Goal: Book appointment/travel/reservation

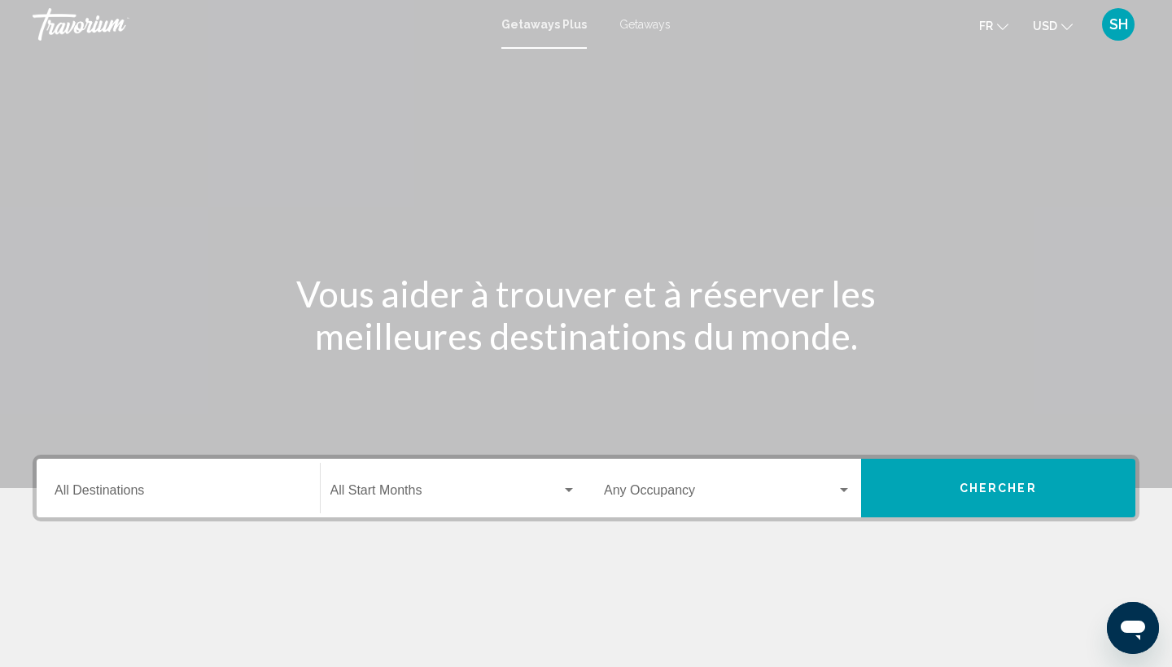
click at [656, 26] on span "Getaways" at bounding box center [644, 24] width 51 height 13
click at [1059, 25] on button "USD USD ($) MXN (Mex$) CAD (Can$) GBP (£) EUR (€) AUD (A$) NZD (NZ$) CNY (CN¥)" at bounding box center [1053, 26] width 40 height 24
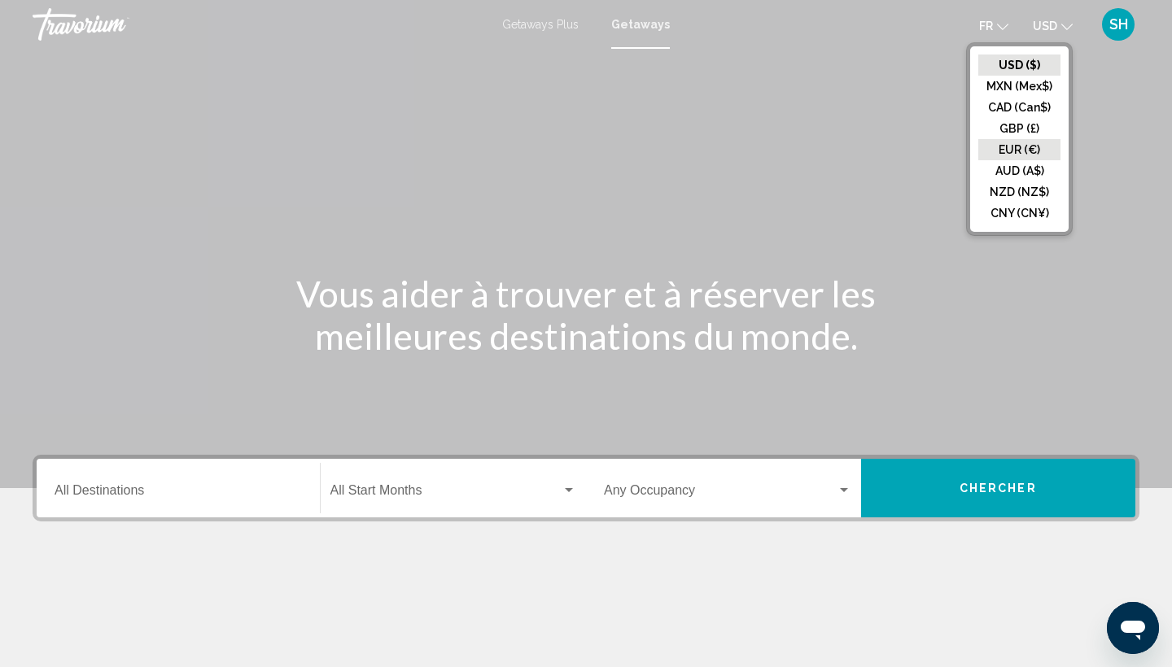
click at [995, 155] on button "EUR (€)" at bounding box center [1019, 149] width 82 height 21
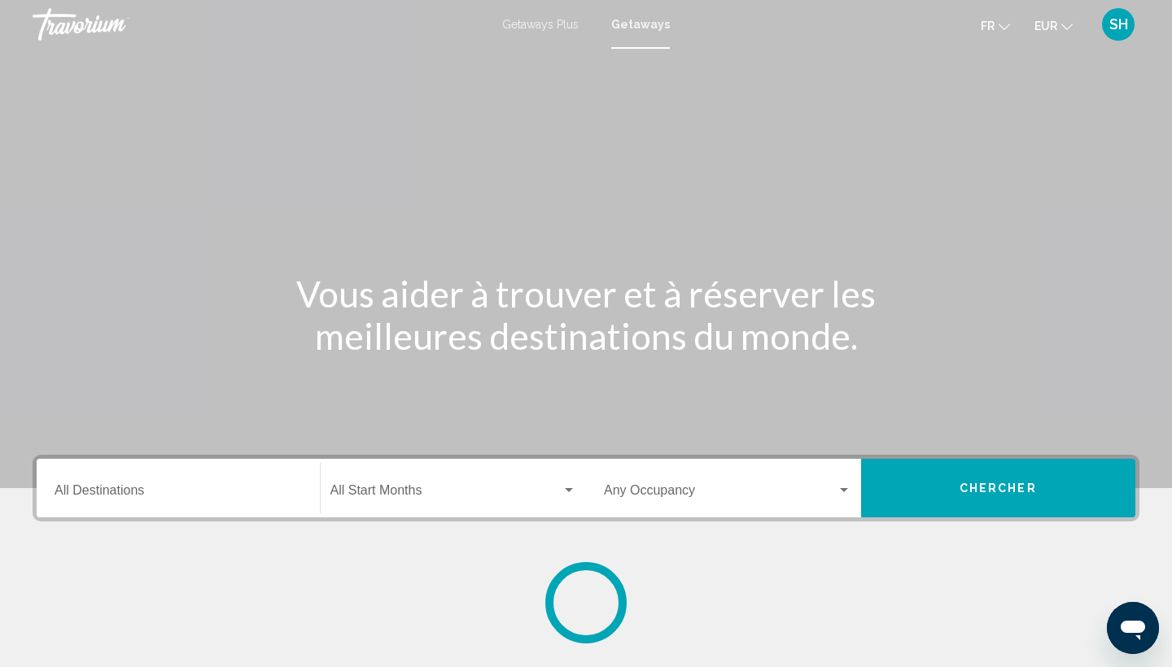
click at [120, 484] on div "Destination All Destinations" at bounding box center [178, 488] width 247 height 51
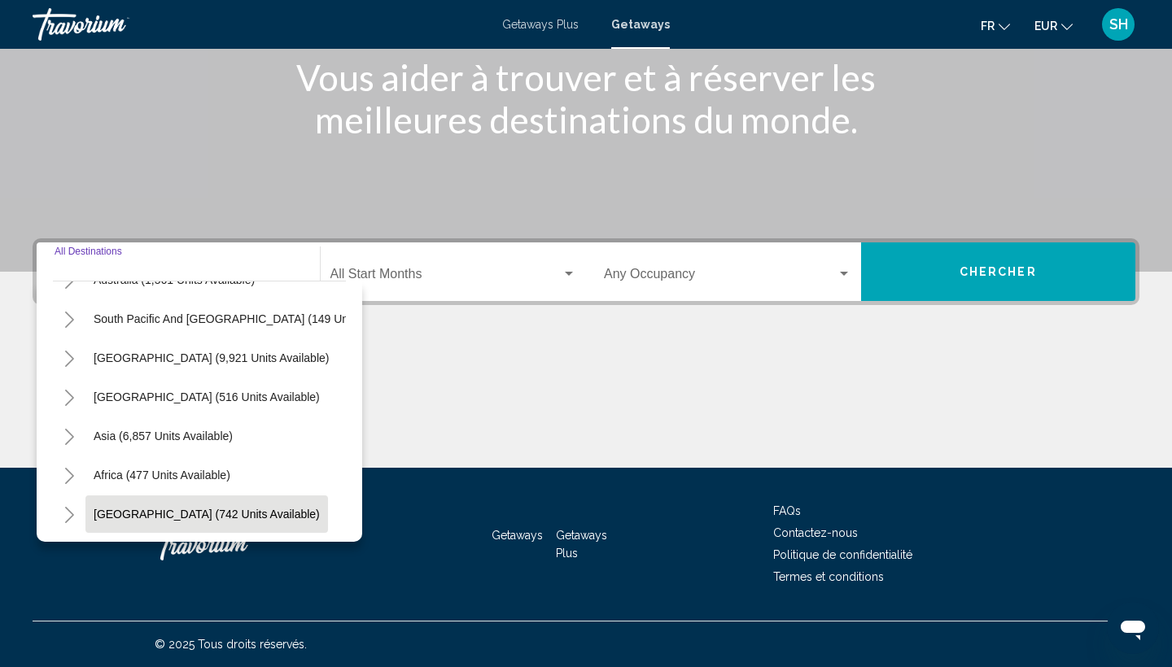
scroll to position [216, 0]
click at [123, 510] on span "[GEOGRAPHIC_DATA] (742 units available)" at bounding box center [207, 514] width 226 height 13
type input "**********"
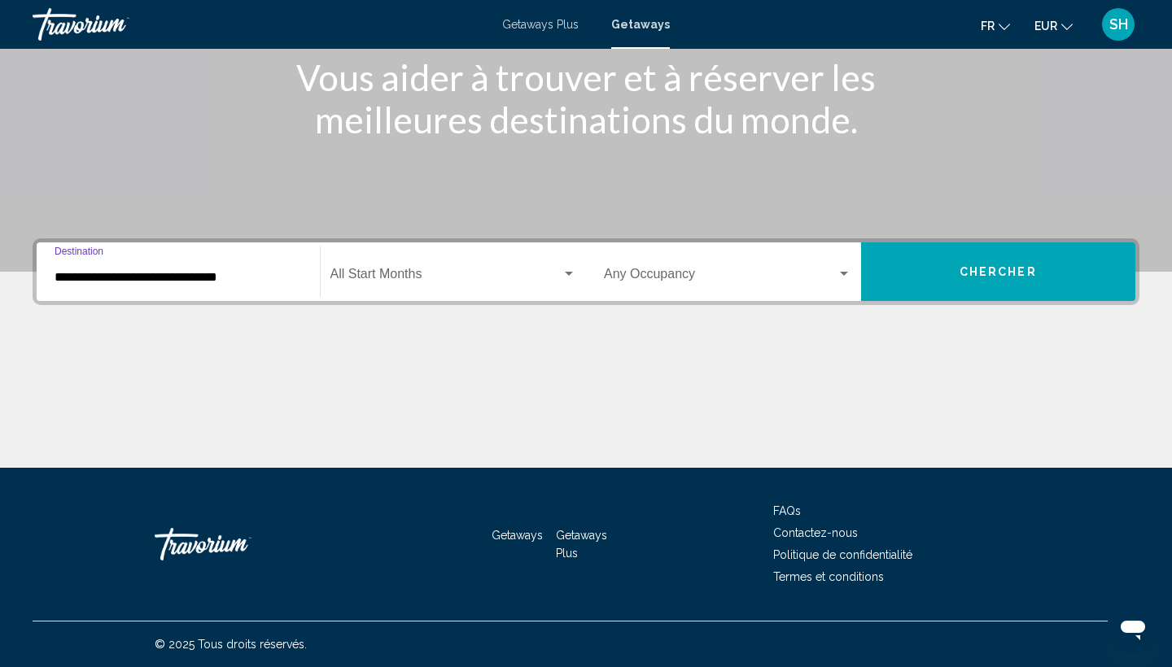
click at [380, 277] on span "Search widget" at bounding box center [446, 277] width 232 height 15
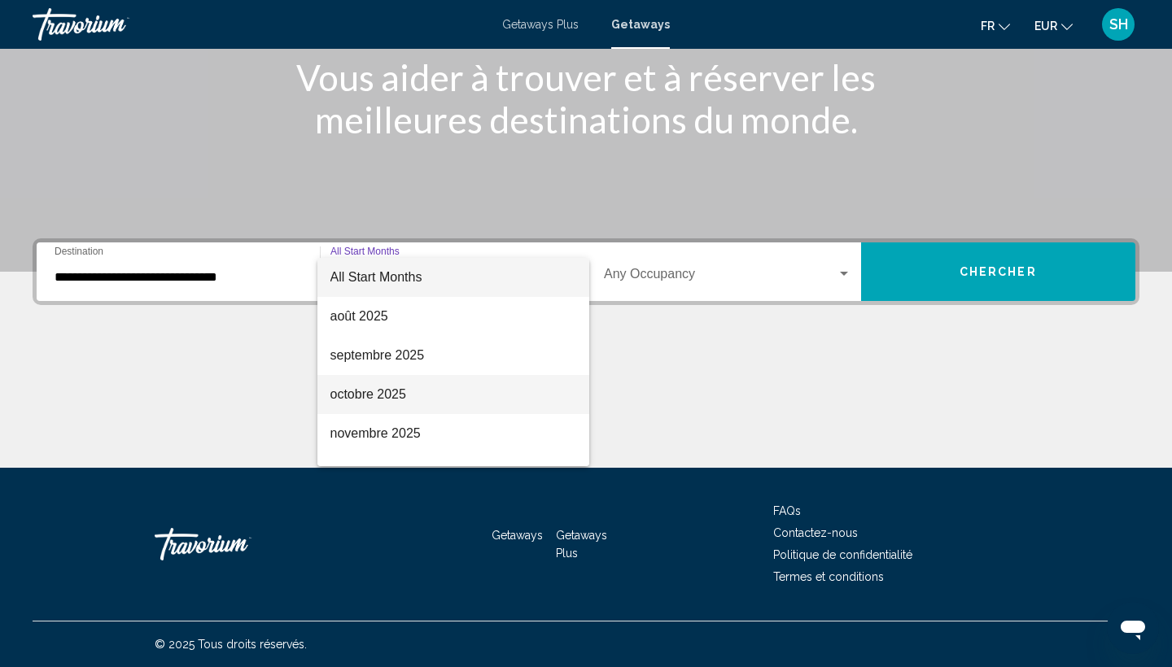
click at [373, 399] on span "octobre 2025" at bounding box center [453, 394] width 247 height 39
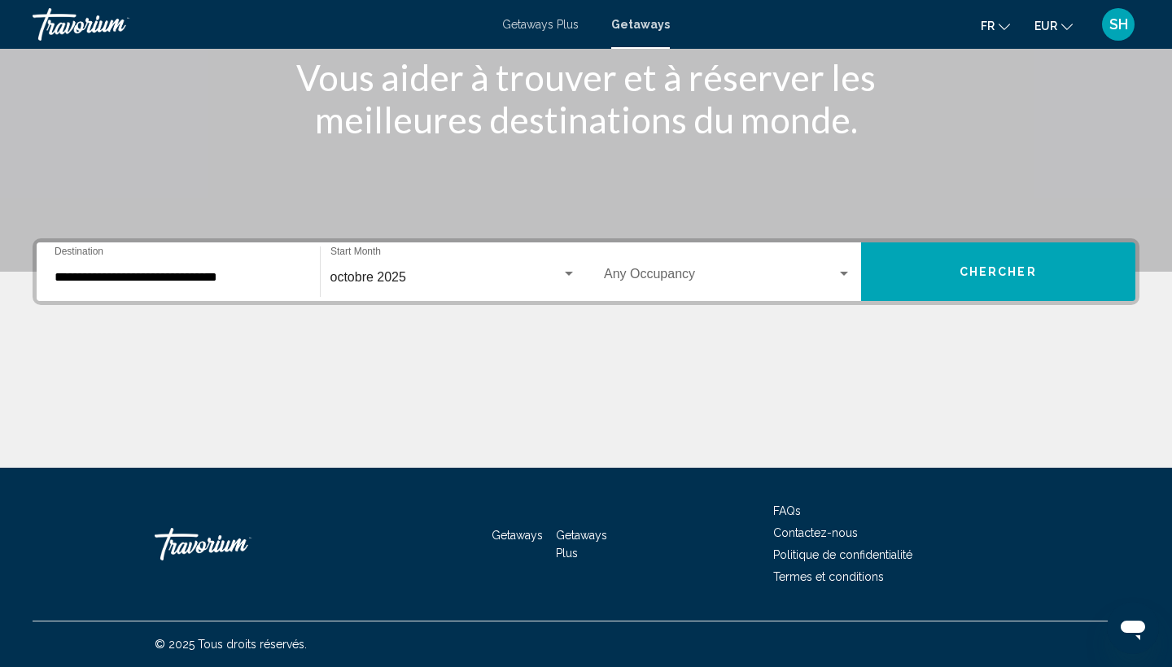
click at [720, 288] on div "Occupancy Any Occupancy" at bounding box center [727, 272] width 247 height 51
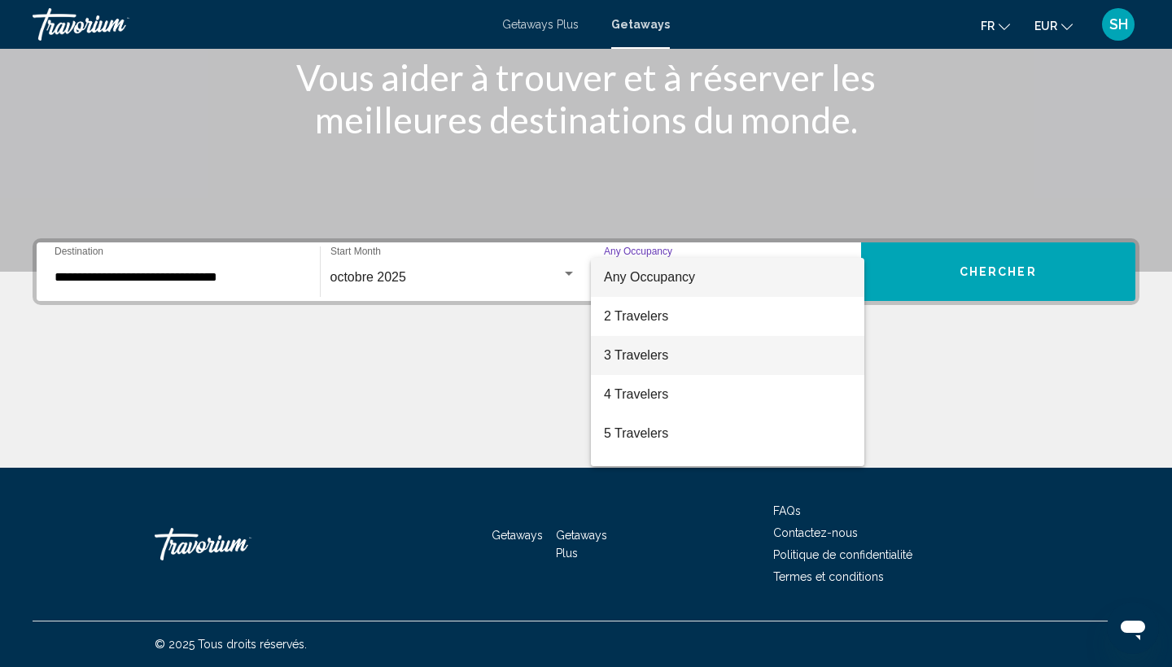
click at [660, 349] on span "3 Travelers" at bounding box center [727, 355] width 247 height 39
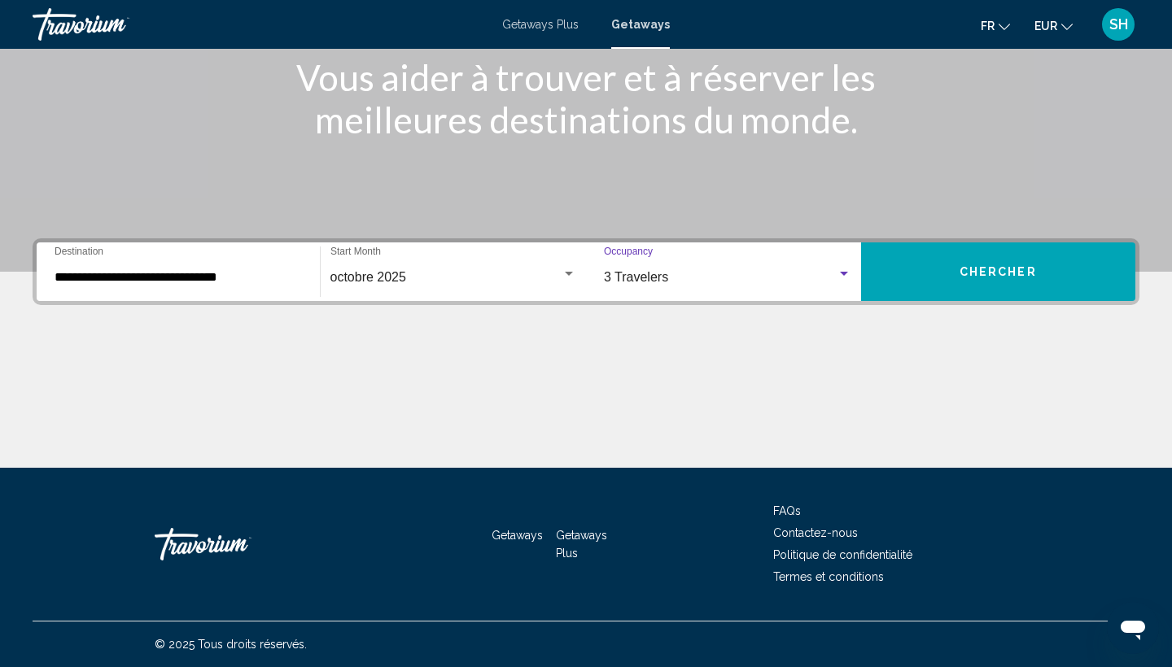
click at [945, 278] on button "Chercher" at bounding box center [998, 272] width 275 height 59
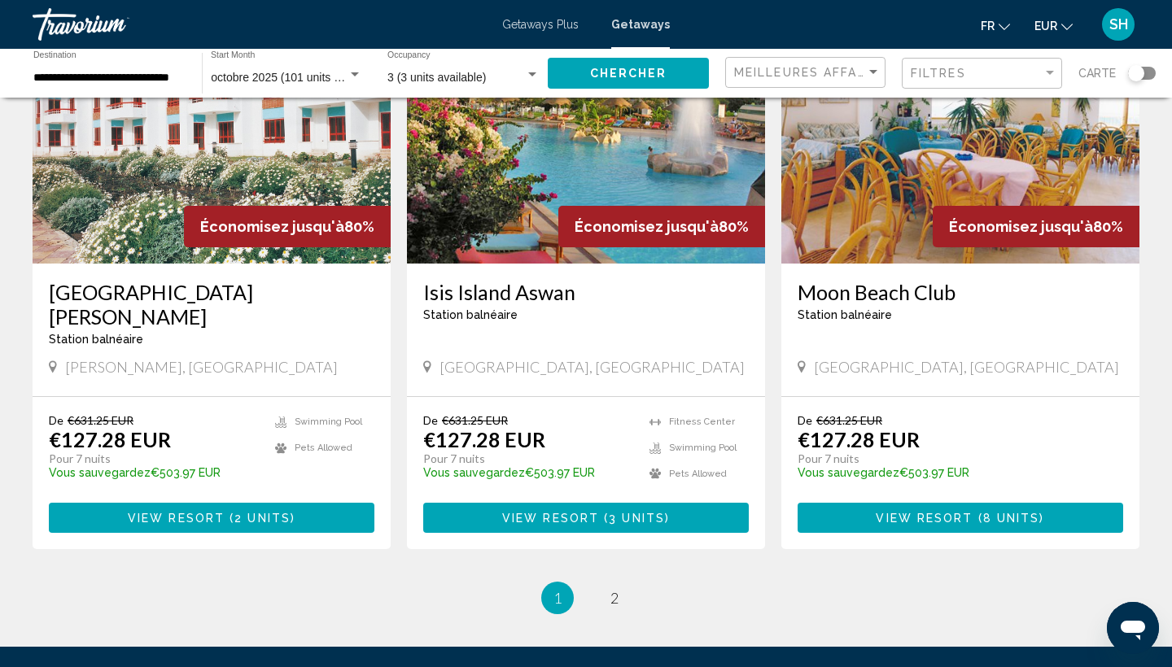
scroll to position [1860, 0]
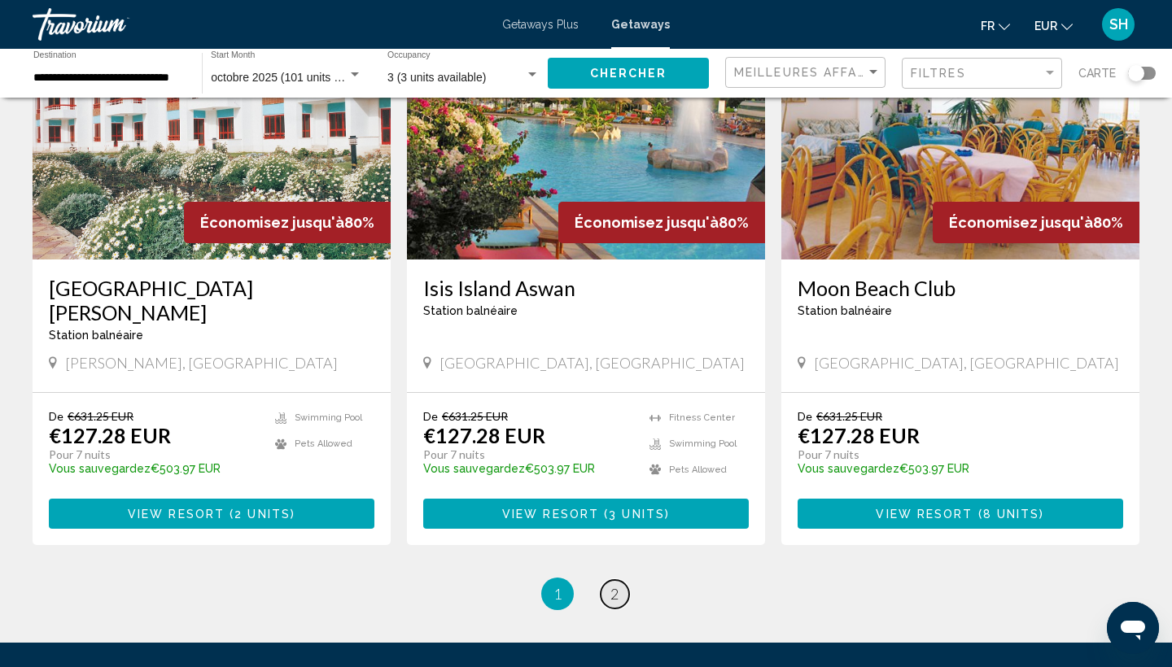
click at [615, 585] on span "2" at bounding box center [614, 594] width 8 height 18
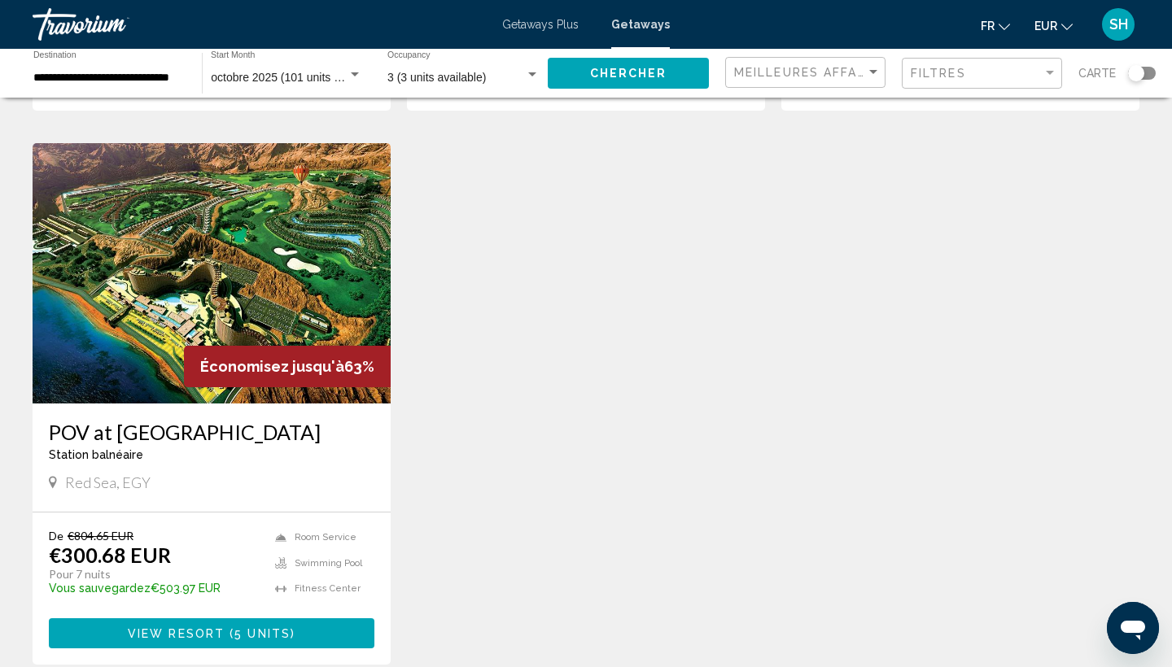
scroll to position [1206, 0]
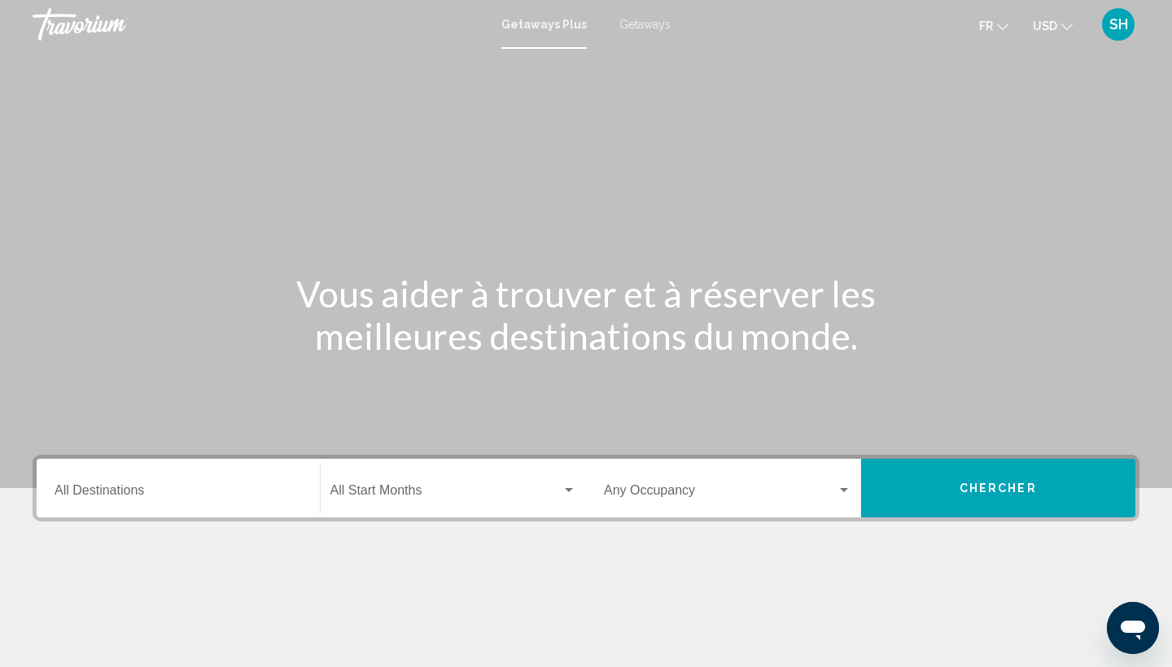
click at [638, 29] on span "Getaways" at bounding box center [644, 24] width 51 height 13
click at [1045, 20] on span "USD" at bounding box center [1045, 26] width 24 height 13
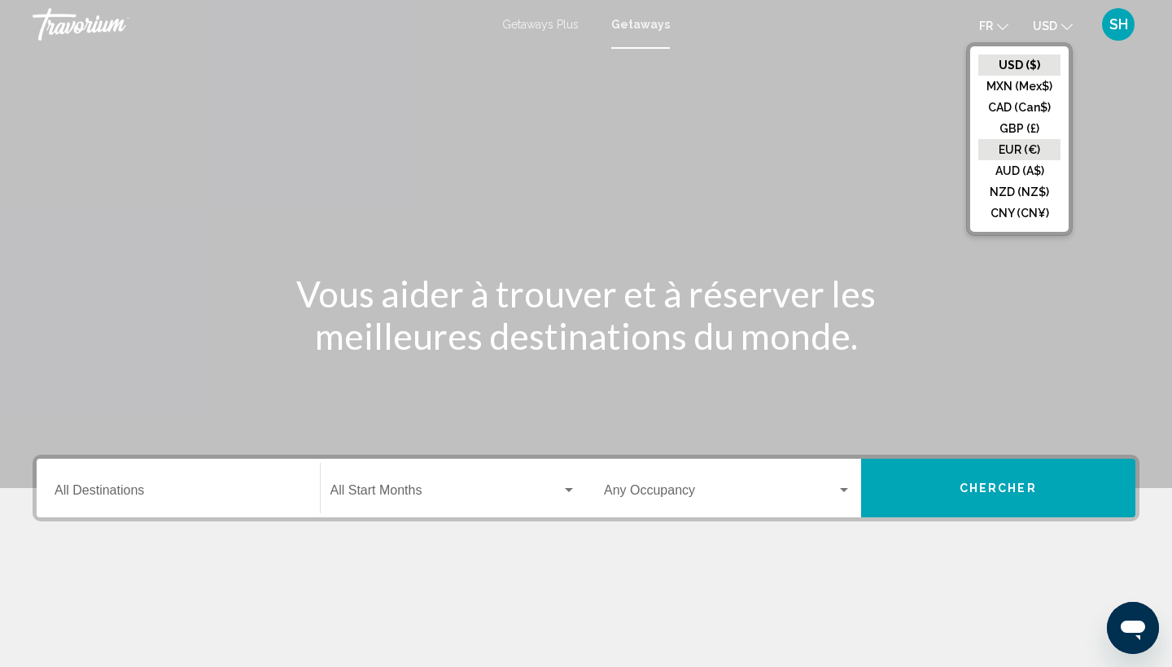
drag, startPoint x: 1013, startPoint y: 159, endPoint x: 1012, endPoint y: 150, distance: 9.0
click at [1012, 150] on ul "USD ($) MXN (Mex$) CAD (Can$) GBP (£) EUR (€) AUD (A$) NZD (NZ$) CNY (CN¥)" at bounding box center [1019, 139] width 98 height 186
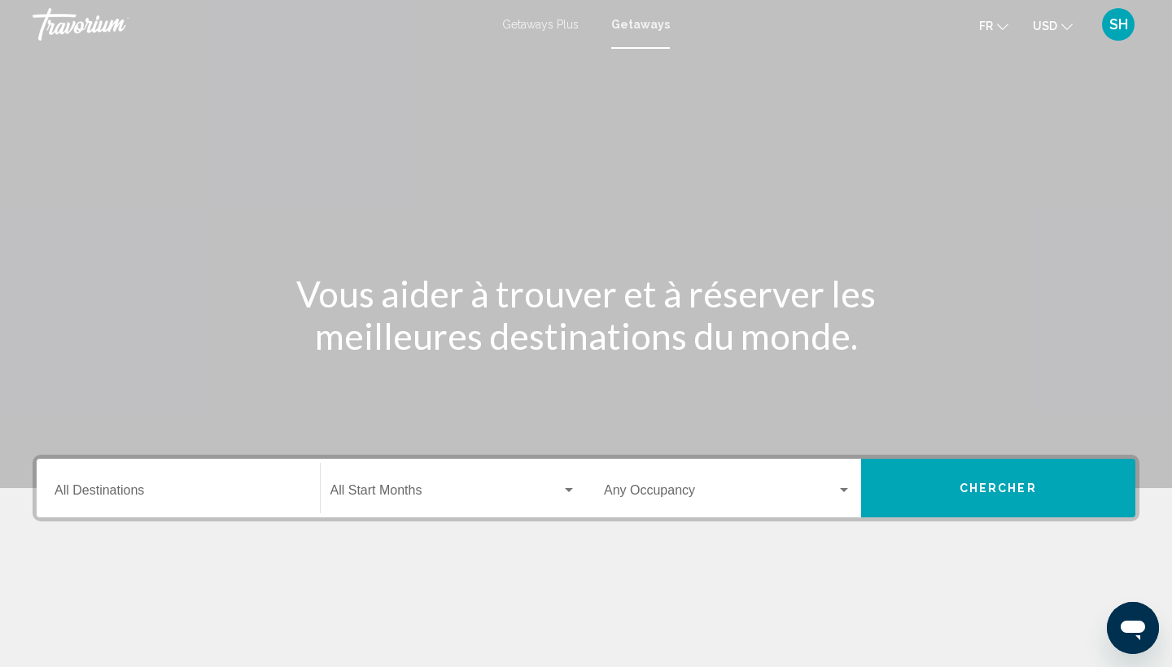
click at [1043, 39] on div "fr English Español Français Italiano Português русский USD USD ($) MXN (Mex$) C…" at bounding box center [912, 24] width 453 height 34
click at [1047, 28] on span "USD" at bounding box center [1045, 26] width 24 height 13
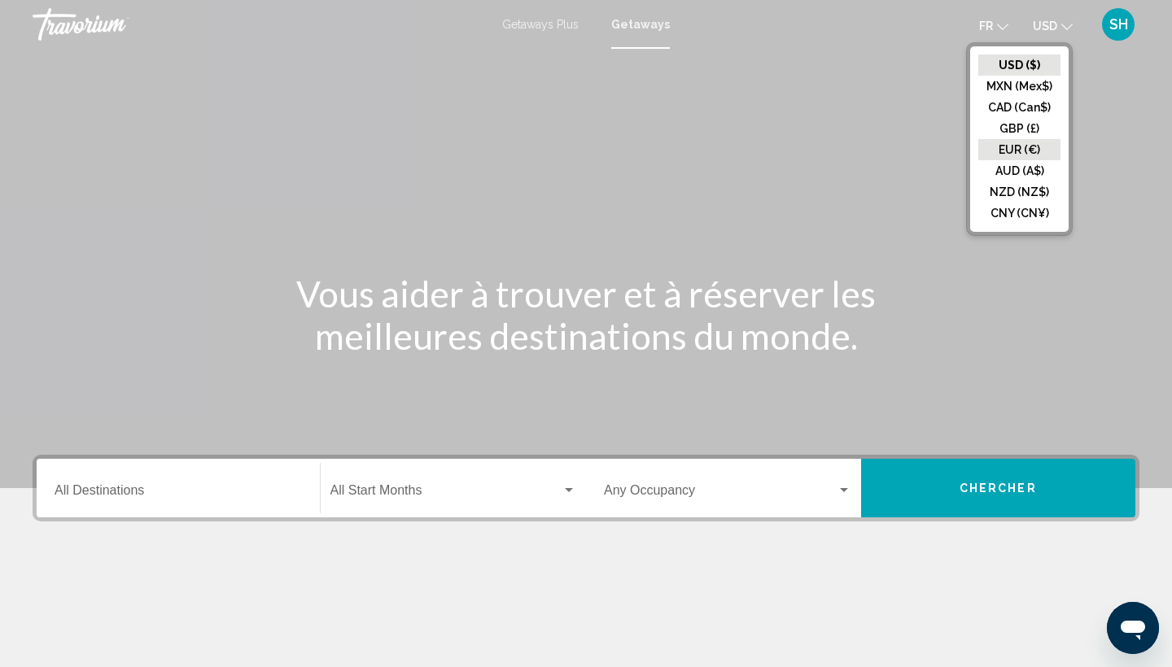
click at [1027, 148] on button "EUR (€)" at bounding box center [1019, 149] width 82 height 21
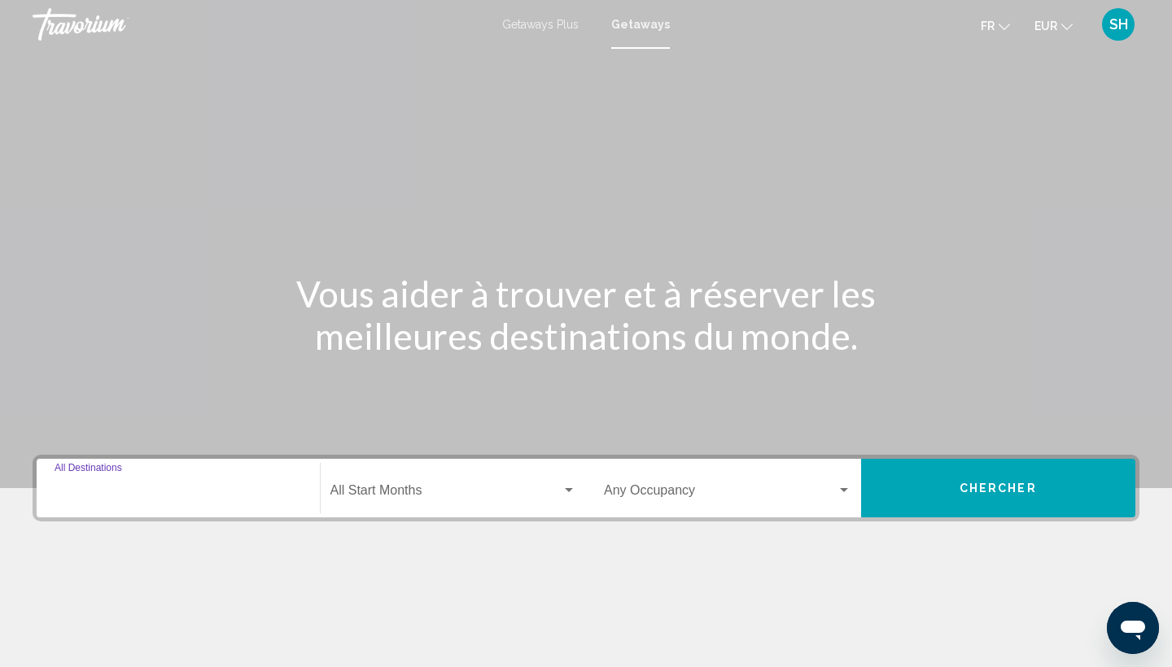
click at [142, 487] on input "Destination All Destinations" at bounding box center [178, 494] width 247 height 15
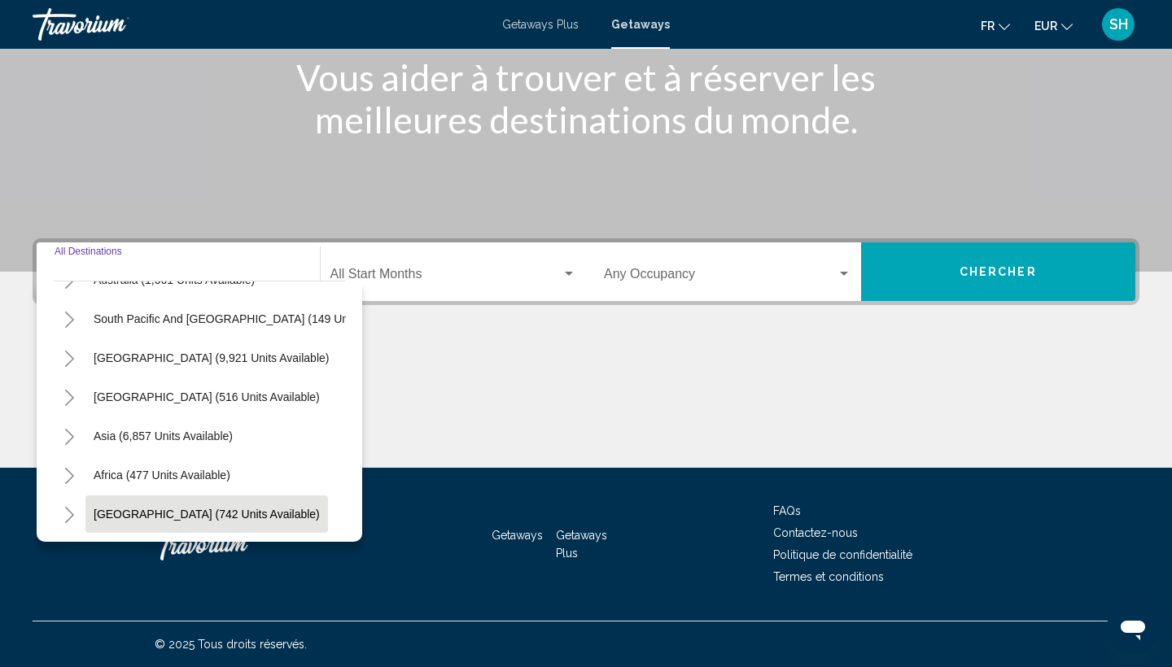
scroll to position [264, 0]
click at [133, 500] on button "[GEOGRAPHIC_DATA] (742 units available)" at bounding box center [206, 514] width 243 height 37
type input "**********"
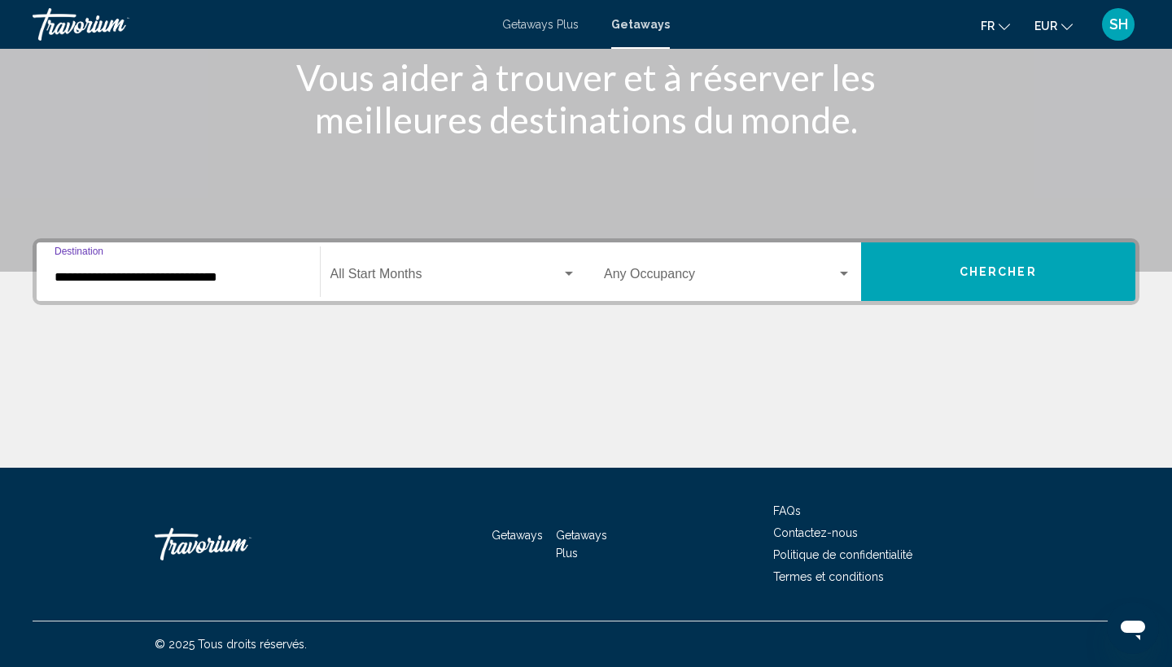
click at [369, 266] on div "Start Month All Start Months" at bounding box center [453, 272] width 247 height 51
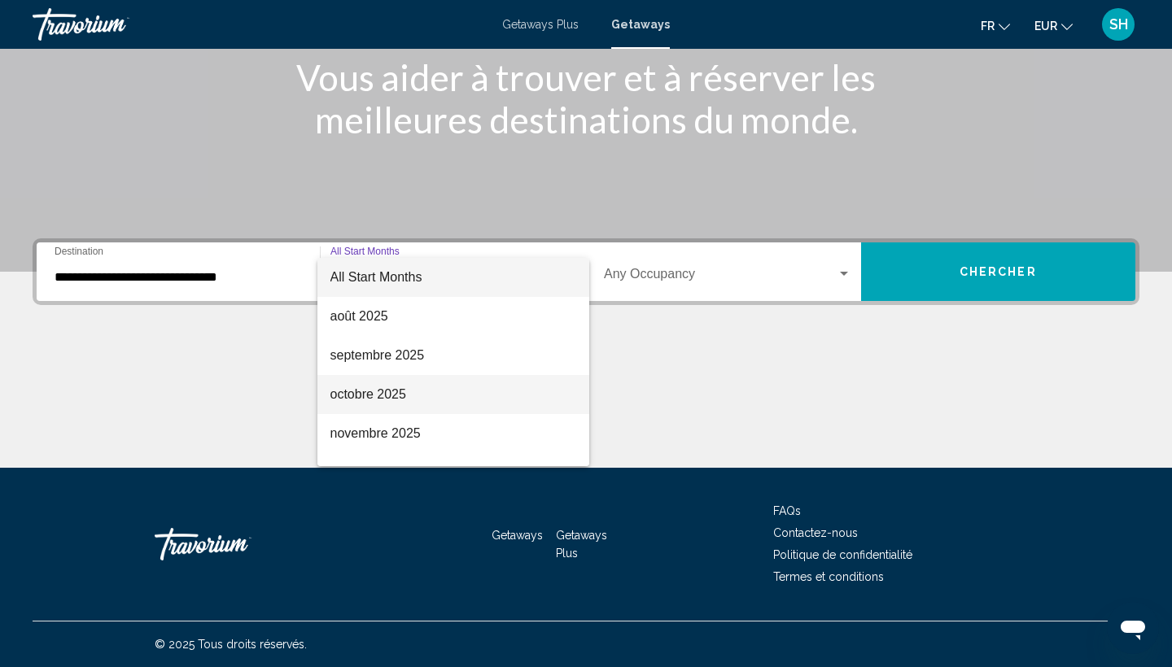
click at [366, 398] on span "octobre 2025" at bounding box center [453, 394] width 247 height 39
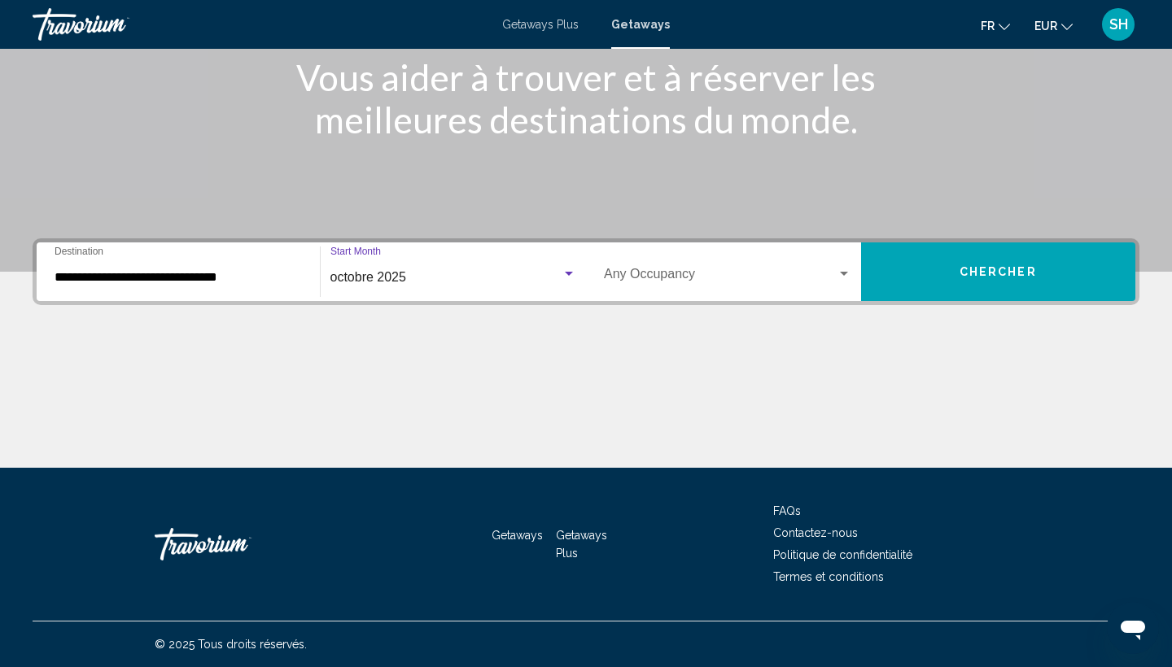
click at [656, 278] on span "Search widget" at bounding box center [720, 277] width 233 height 15
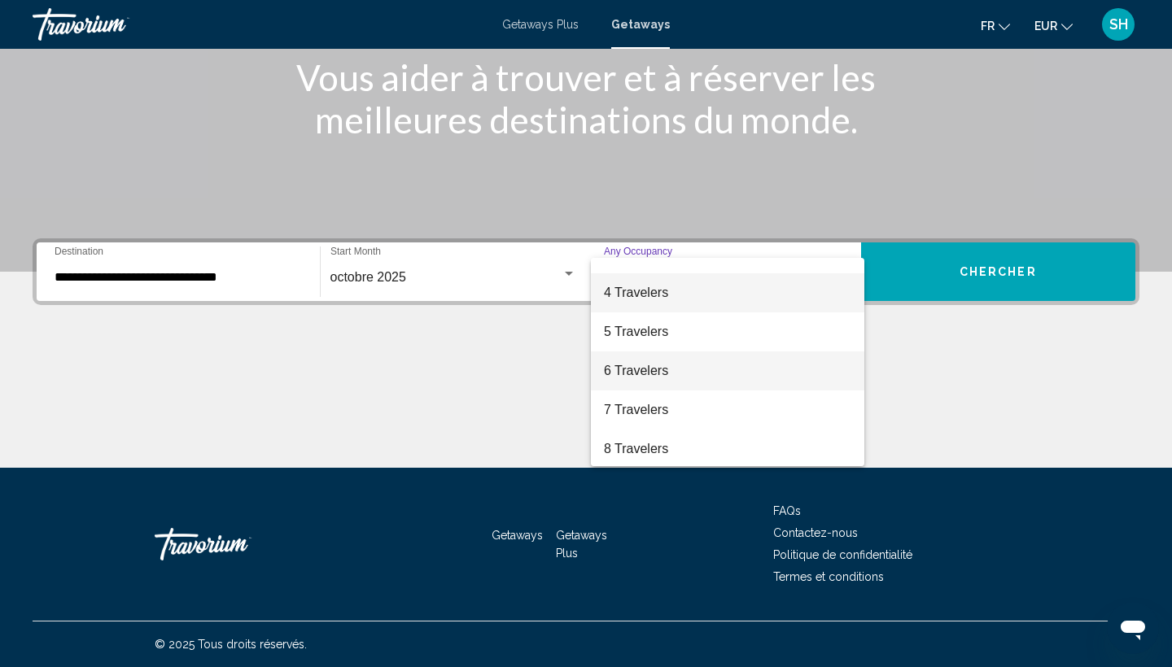
scroll to position [98, 0]
click at [649, 381] on span "6 Travelers" at bounding box center [727, 374] width 247 height 39
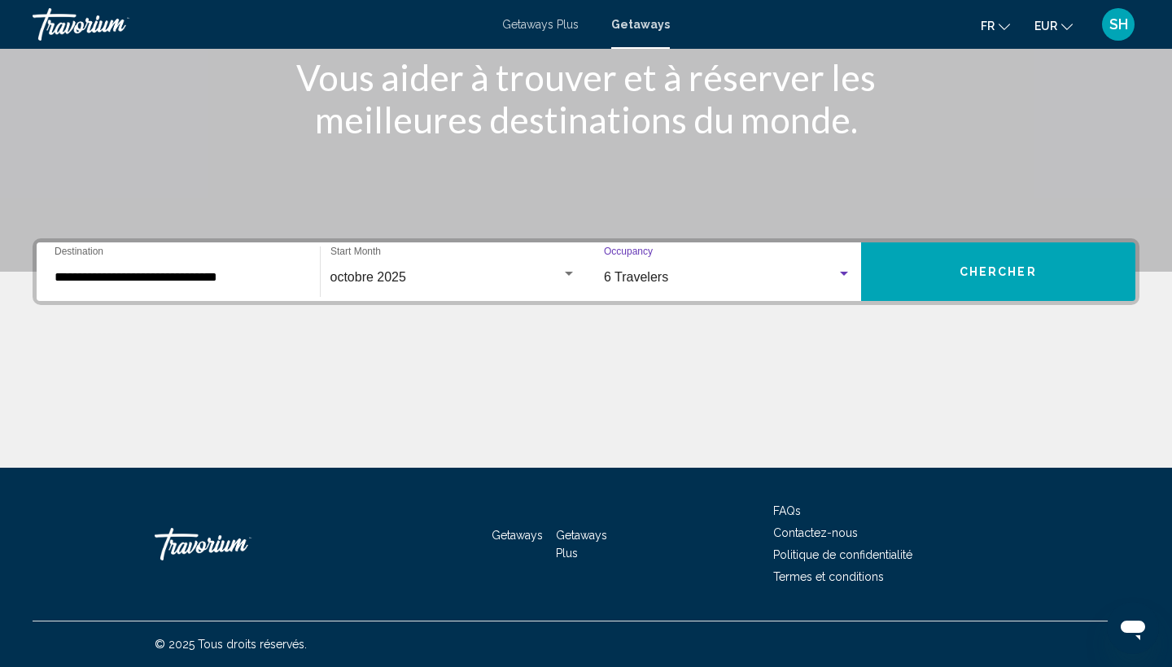
click at [1017, 264] on button "Chercher" at bounding box center [998, 272] width 275 height 59
